Goal: Communication & Community: Answer question/provide support

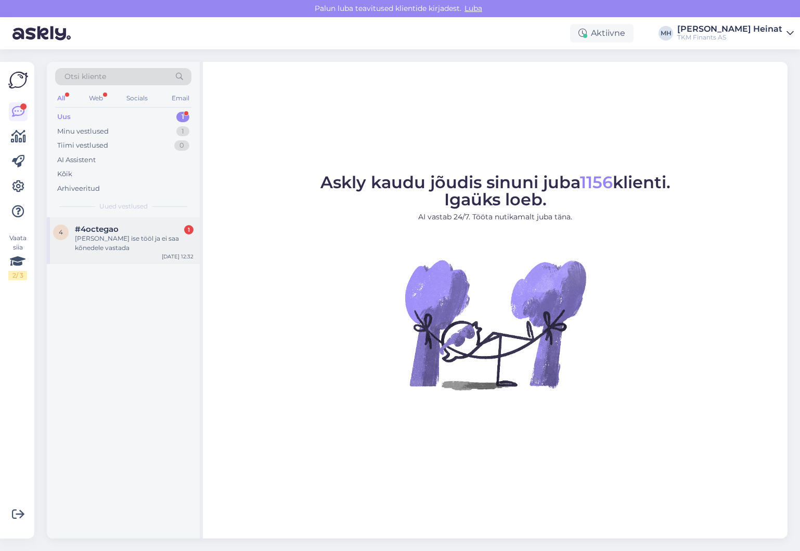
click at [115, 226] on span "#4octegao" at bounding box center [97, 229] width 44 height 9
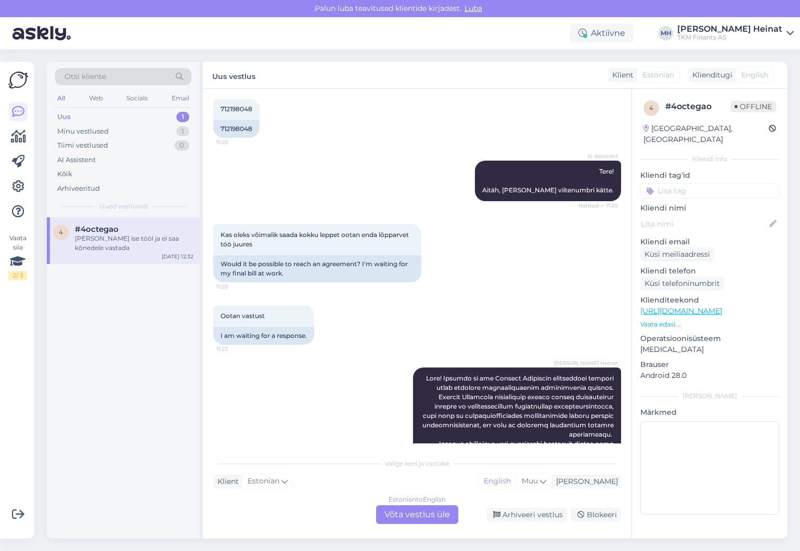
scroll to position [606, 0]
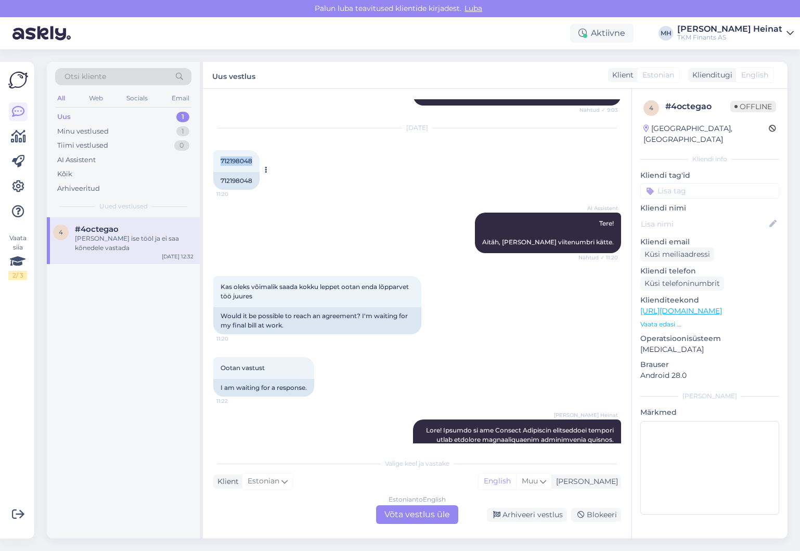
drag, startPoint x: 256, startPoint y: 142, endPoint x: 215, endPoint y: 141, distance: 41.1
click at [215, 150] on div "712198048 11:20" at bounding box center [236, 161] width 46 height 22
copy span "712198048"
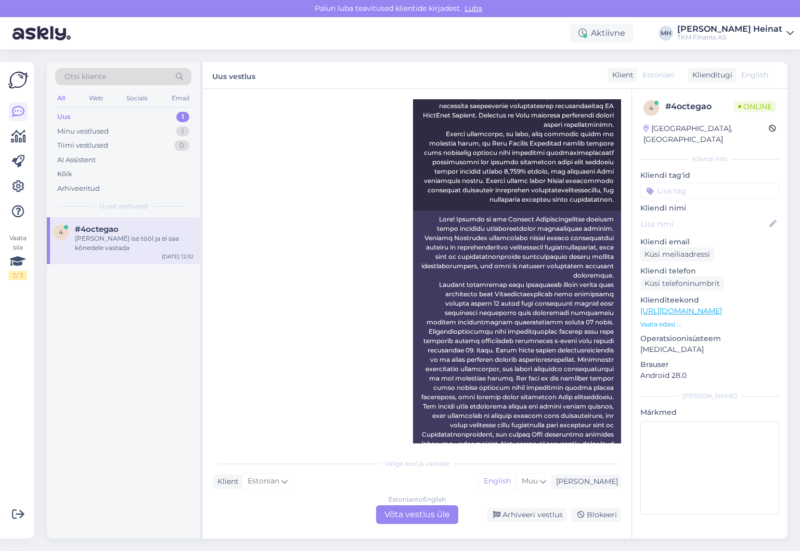
scroll to position [1543, 0]
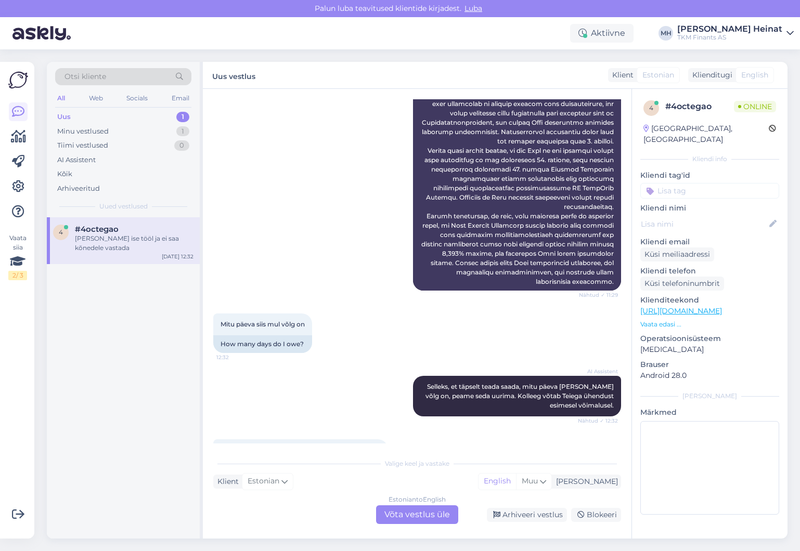
click at [417, 514] on div "Estonian to English Võta vestlus üle" at bounding box center [417, 515] width 82 height 19
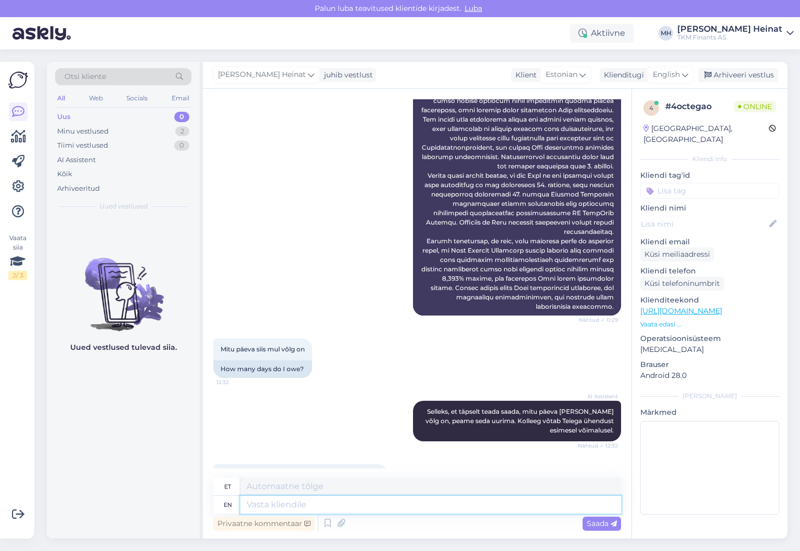
click at [389, 502] on textarea at bounding box center [430, 505] width 381 height 18
type textarea "tere"
type textarea "t"
type textarea "Tere"
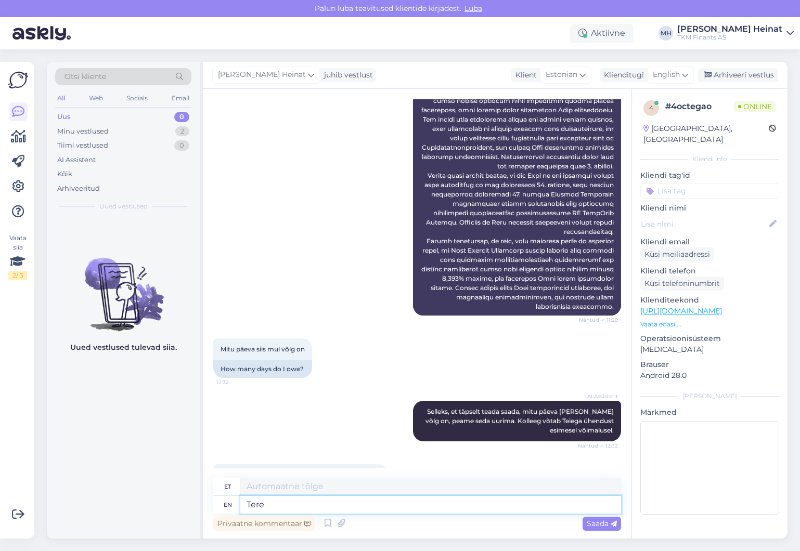
type textarea "Tere"
type textarea "Tere!"
paste textarea "[PERSON_NAME] on Teil võlgnevuse 20 päev."
type textarea "Tere! [PERSON_NAME] on Teil võlgnevuse 20 päev."
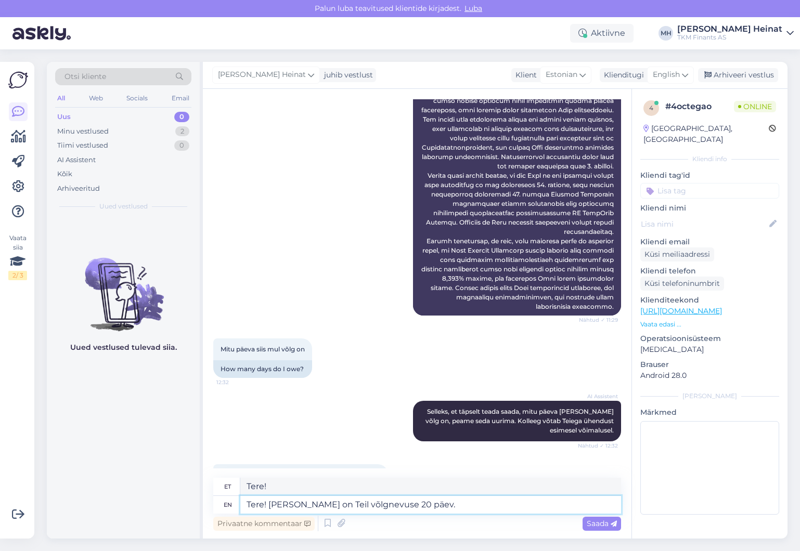
type textarea "Tere! [PERSON_NAME] on Teil võlgnevuse 20 päev."
click at [378, 507] on textarea "Tere! [PERSON_NAME] on Teil võlgnevuse 20 päev." at bounding box center [430, 505] width 381 height 18
type textarea "Tere! [PERSON_NAME] on Teil võlgnevuse 29 päev."
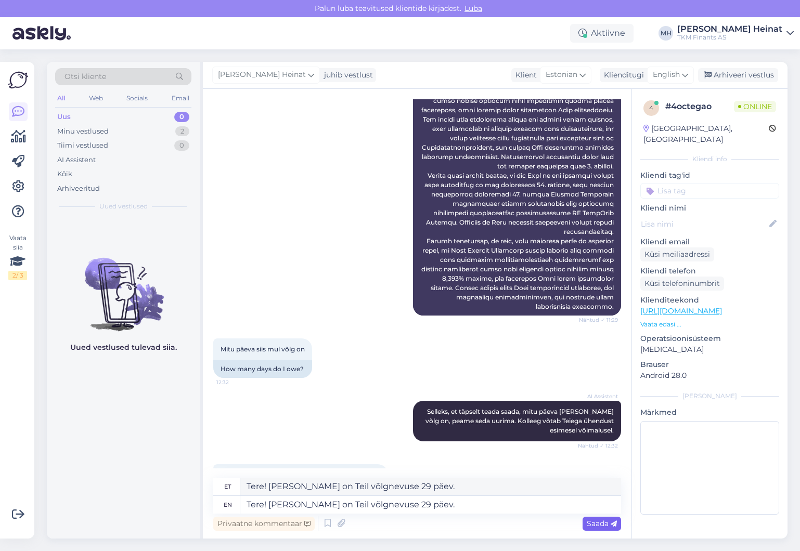
click at [587, 525] on span "Saada" at bounding box center [602, 523] width 30 height 9
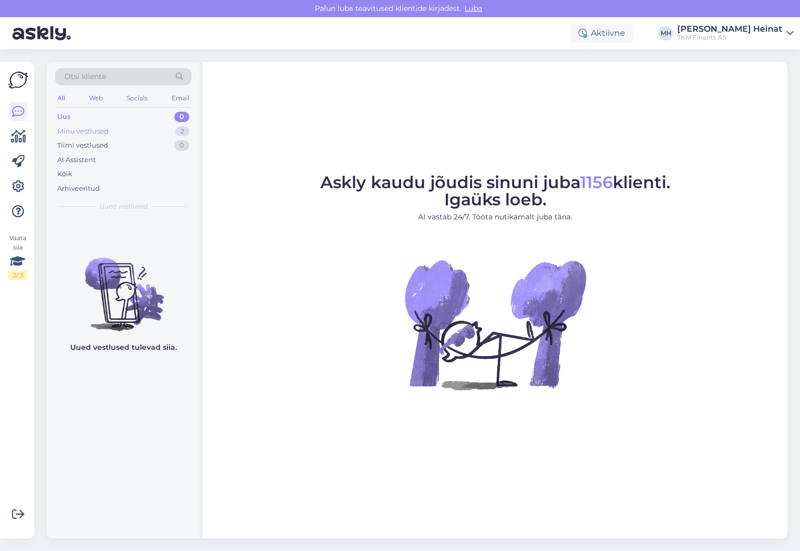
click at [80, 127] on div "Minu vestlused" at bounding box center [82, 131] width 51 height 10
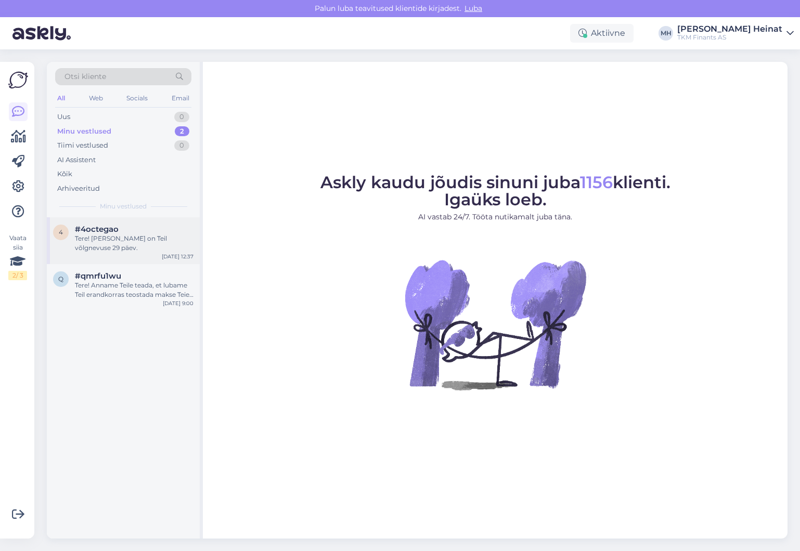
click at [141, 240] on div "Tere! Täna on Teil võlgnevuse 29 päev." at bounding box center [134, 243] width 119 height 19
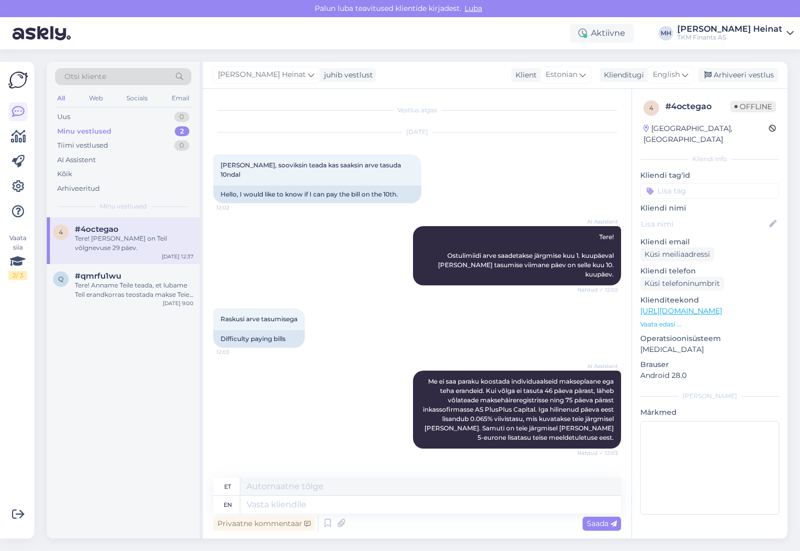
scroll to position [1580, 0]
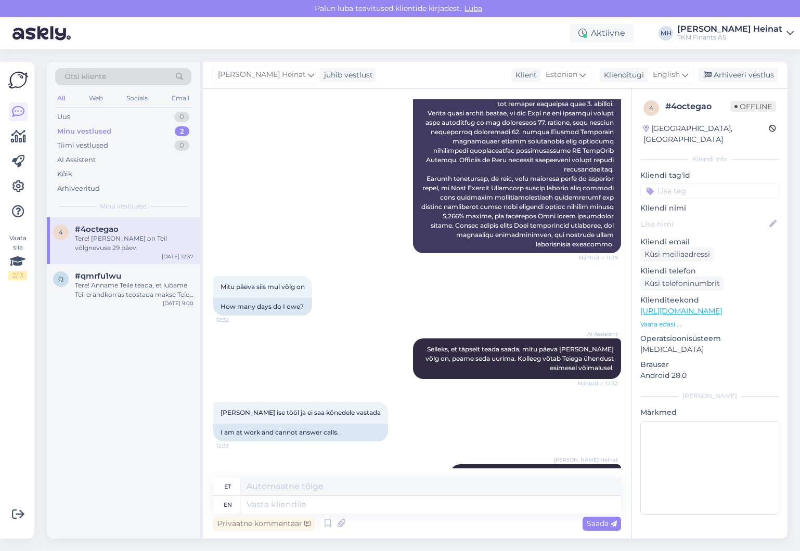
drag, startPoint x: 606, startPoint y: 428, endPoint x: 509, endPoint y: 425, distance: 96.8
click at [504, 464] on div "Merle Heinat Tere! Täna on Teil võlgnevuse 29 päev. 12:37" at bounding box center [535, 475] width 171 height 22
copy span "Täna on Teil võlgnevuse 29 päev."
click at [371, 453] on div "Merle Heinat Tere! Täna on Teil võlgnevuse 29 päev. 12:37 Tere! Täna on Teil võ…" at bounding box center [417, 484] width 408 height 62
